Goal: Task Accomplishment & Management: Use online tool/utility

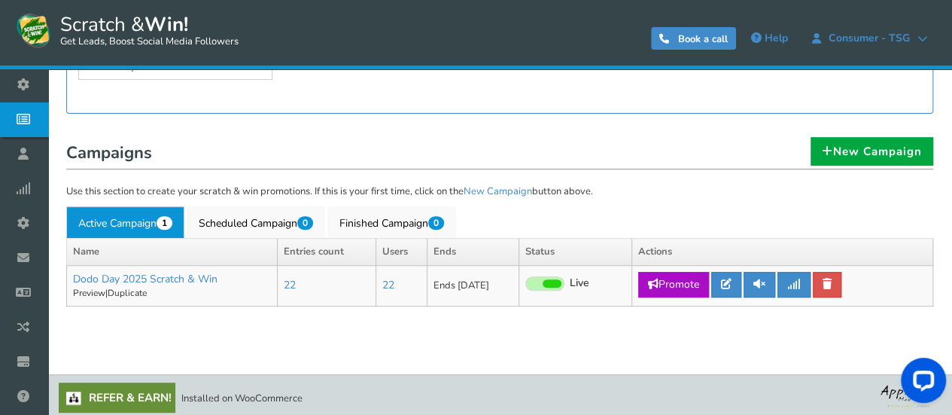
scroll to position [240, 0]
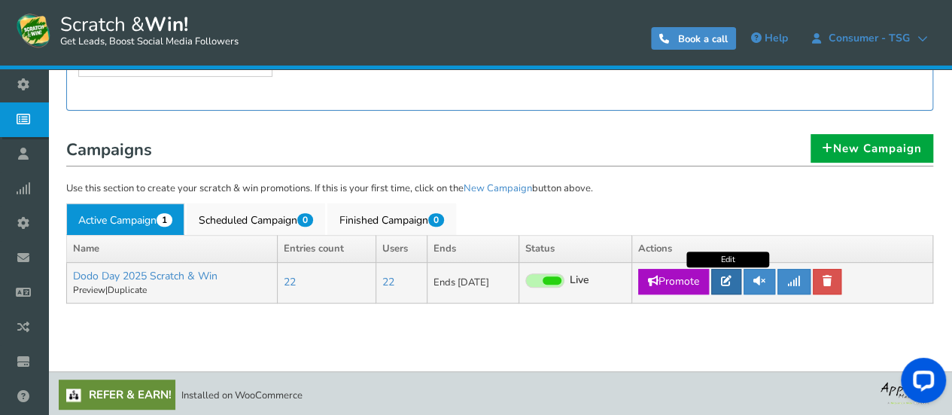
click at [728, 280] on icon at bounding box center [726, 280] width 11 height 11
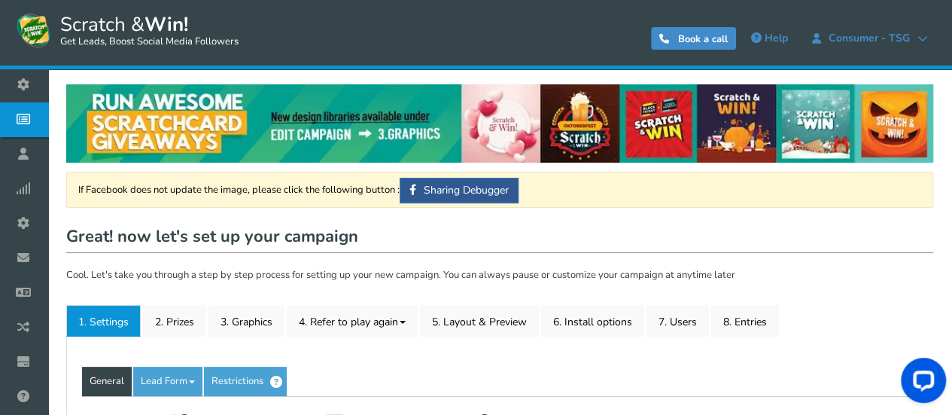
type input "Dodo Day 2025 Scratch & Win"
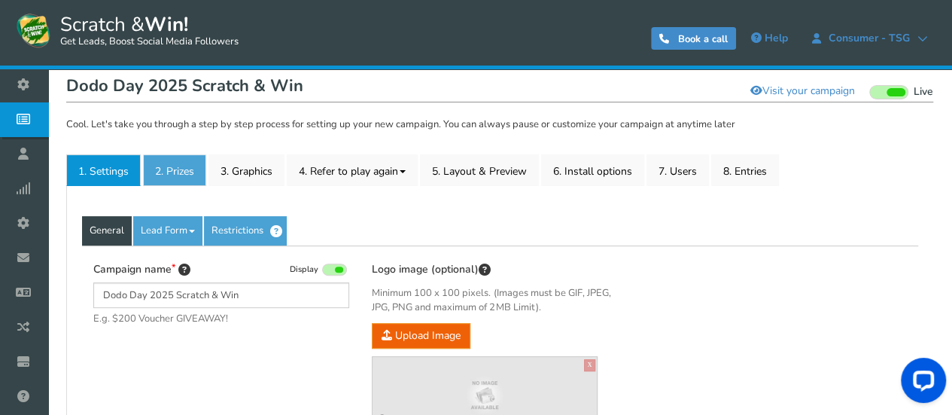
click at [188, 178] on link "2. Prizes" at bounding box center [174, 170] width 63 height 32
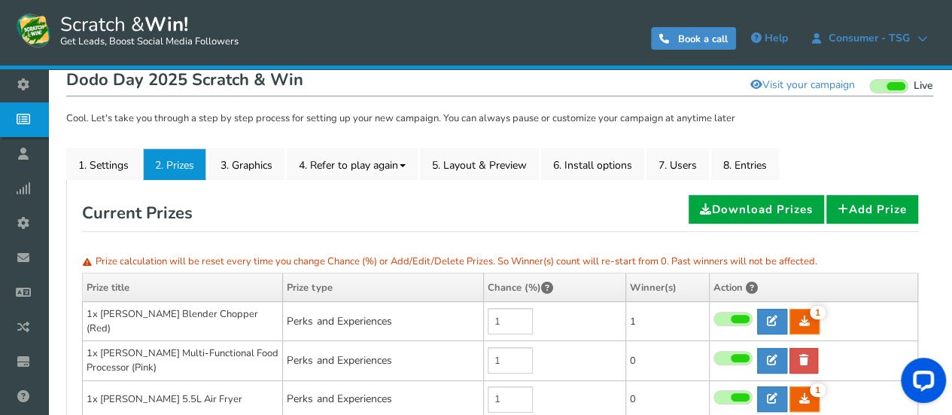
scroll to position [223, 0]
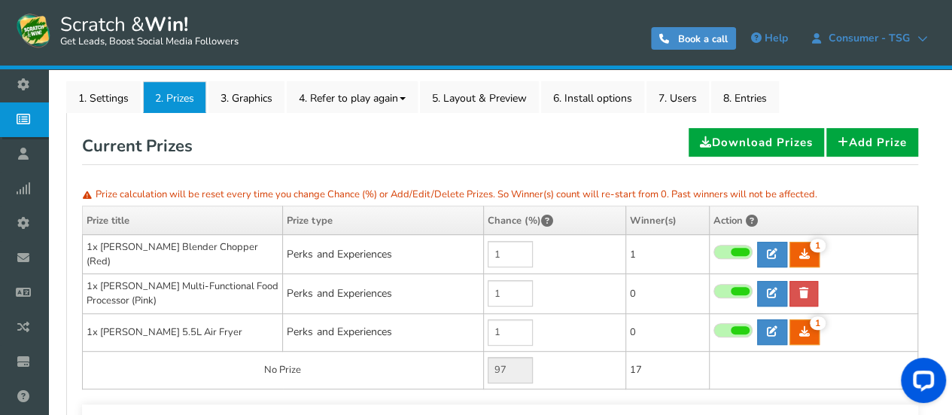
drag, startPoint x: 541, startPoint y: 144, endPoint x: 524, endPoint y: 144, distance: 17.3
click at [524, 144] on div "Current Prizes Download Prizes Add Prize" at bounding box center [500, 146] width 836 height 37
drag, startPoint x: 552, startPoint y: 146, endPoint x: 540, endPoint y: 142, distance: 12.6
click at [540, 142] on div "Current Prizes Download Prizes Add Prize" at bounding box center [500, 146] width 836 height 37
drag, startPoint x: 551, startPoint y: 151, endPoint x: 528, endPoint y: 144, distance: 24.5
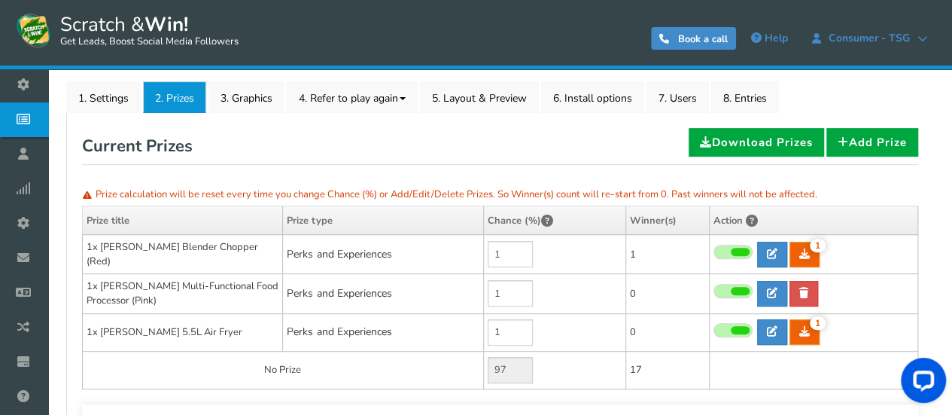
click at [528, 144] on div "Current Prizes Download Prizes Add Prize" at bounding box center [500, 146] width 836 height 37
click at [278, 135] on div "Current Prizes Download Prizes Add Prize" at bounding box center [500, 146] width 836 height 37
drag, startPoint x: 447, startPoint y: 110, endPoint x: 391, endPoint y: 127, distance: 58.3
click at [391, 128] on div "Current Prizes Download Prizes Add Prize" at bounding box center [500, 146] width 836 height 37
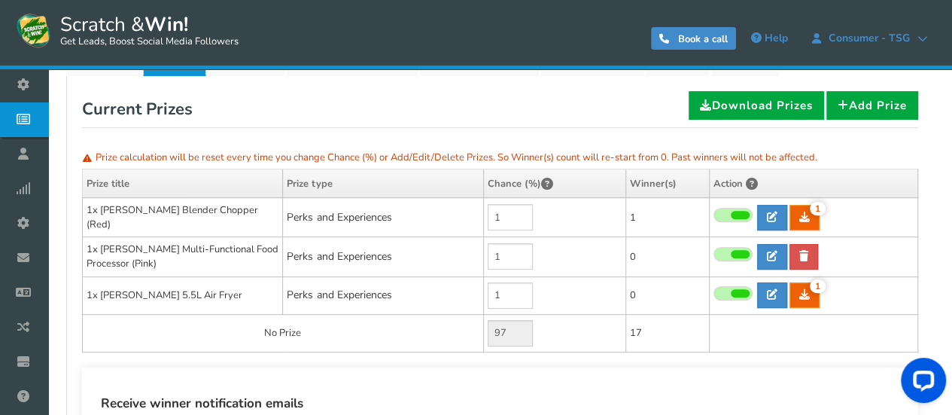
scroll to position [284, 0]
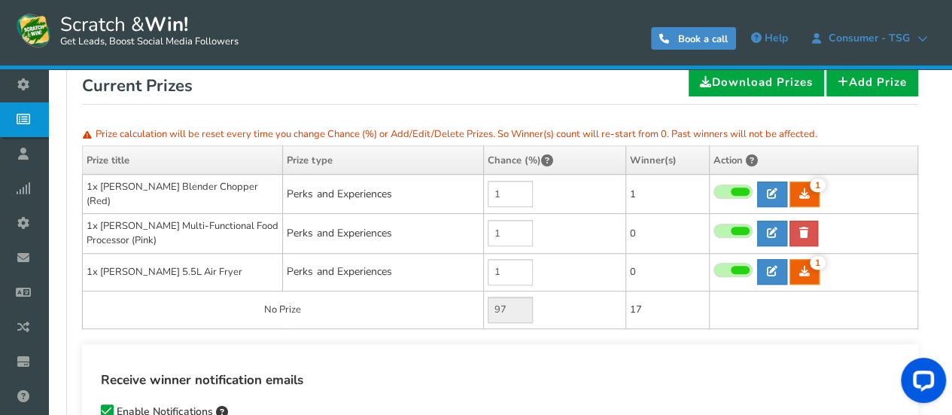
click at [534, 370] on h4 "Receive winner notification emails" at bounding box center [500, 380] width 798 height 20
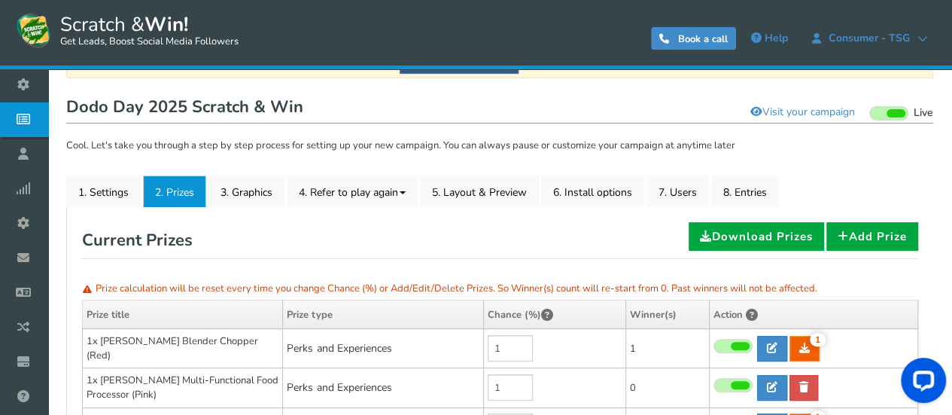
scroll to position [208, 0]
